Goal: Entertainment & Leisure: Consume media (video, audio)

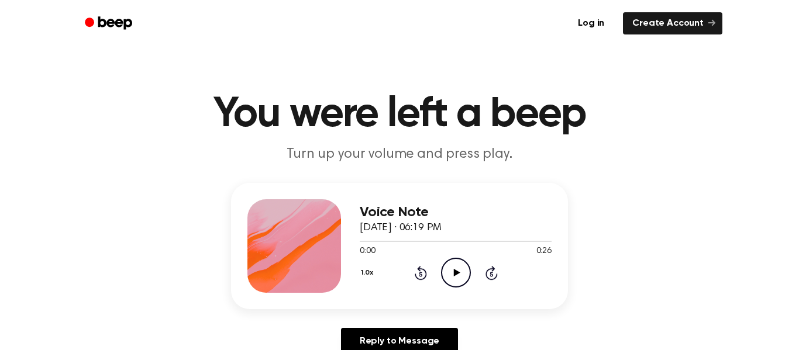
click at [449, 280] on icon "Play Audio" at bounding box center [456, 273] width 30 height 30
click at [459, 275] on icon "Play Audio" at bounding box center [456, 273] width 30 height 30
click at [422, 274] on icon "Rewind 5 seconds" at bounding box center [420, 273] width 13 height 15
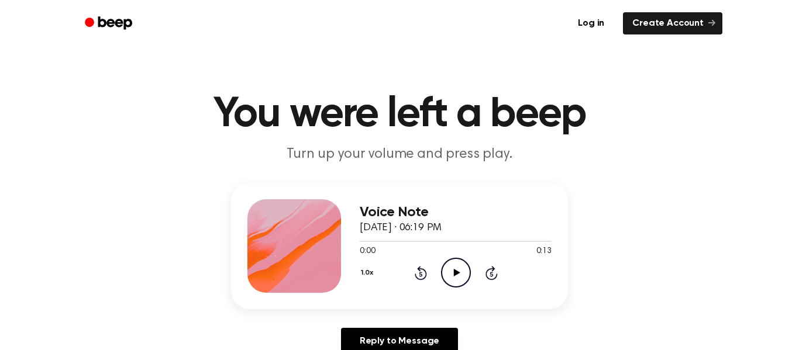
click at [453, 269] on icon "Play Audio" at bounding box center [456, 273] width 30 height 30
click at [464, 280] on icon "Play Audio" at bounding box center [456, 273] width 30 height 30
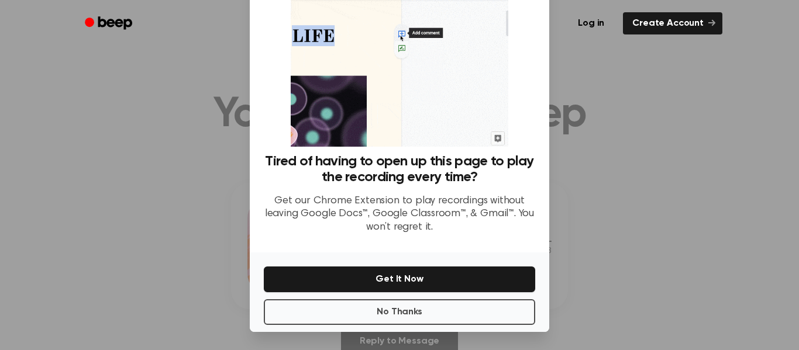
scroll to position [75, 0]
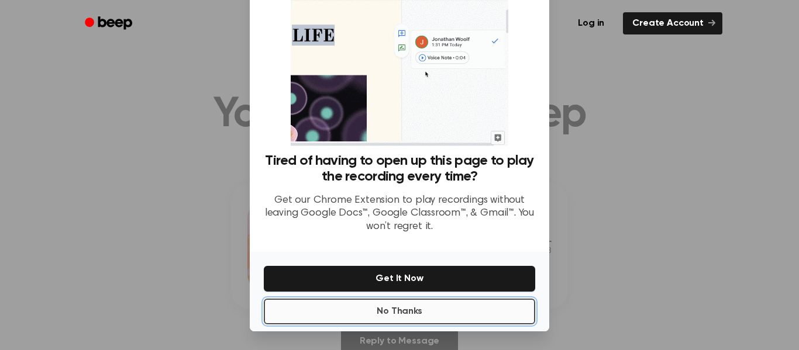
click at [459, 318] on button "No Thanks" at bounding box center [399, 312] width 271 height 26
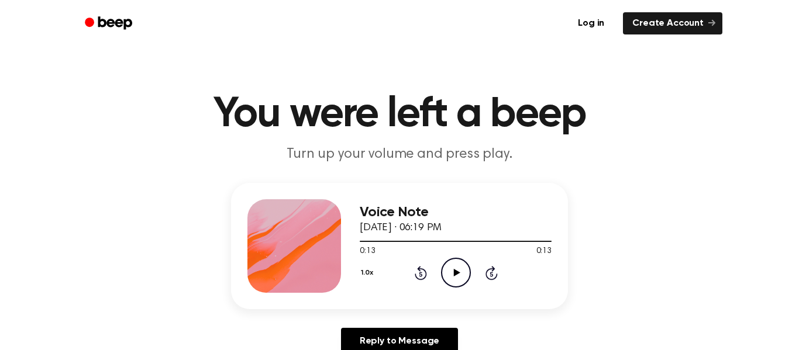
click at [460, 277] on icon "Play Audio" at bounding box center [456, 273] width 30 height 30
click at [455, 272] on icon at bounding box center [456, 273] width 6 height 8
